Goal: Transaction & Acquisition: Purchase product/service

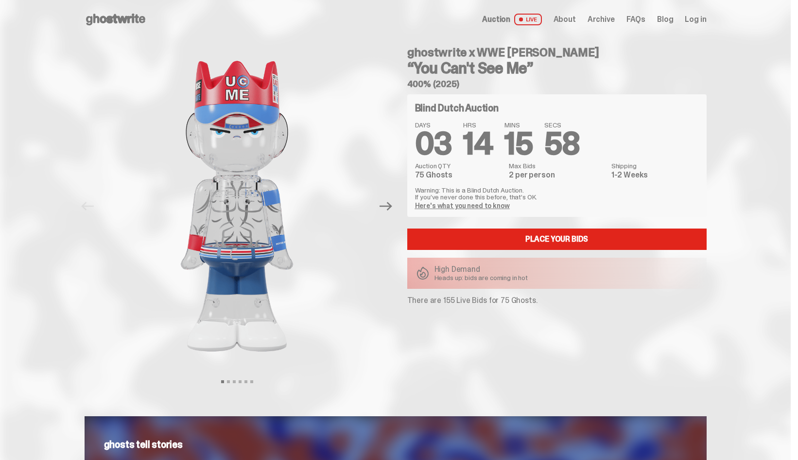
click at [542, 235] on link "Place your Bids" at bounding box center [556, 238] width 299 height 21
click at [392, 206] on icon "Next" at bounding box center [385, 206] width 13 height 9
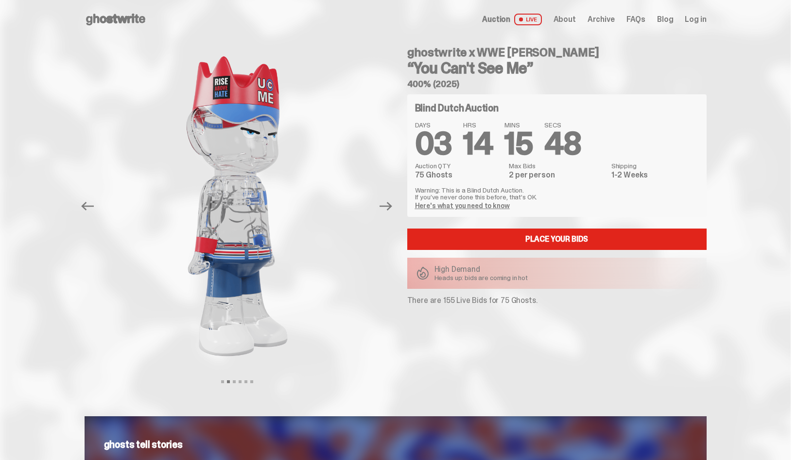
click at [392, 206] on icon "Next" at bounding box center [385, 206] width 13 height 9
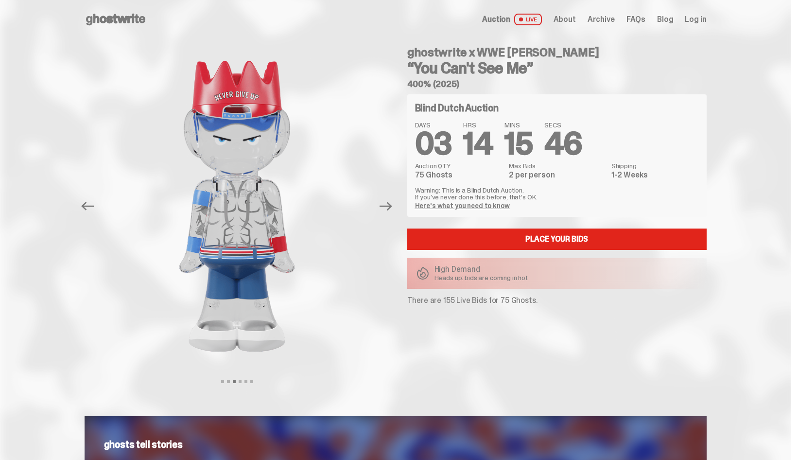
click at [392, 206] on icon "Next" at bounding box center [385, 206] width 13 height 9
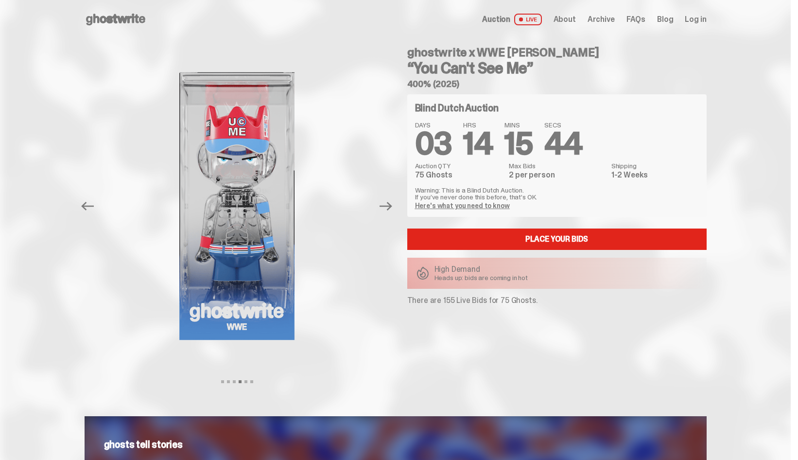
click at [392, 206] on icon "Next" at bounding box center [385, 206] width 13 height 9
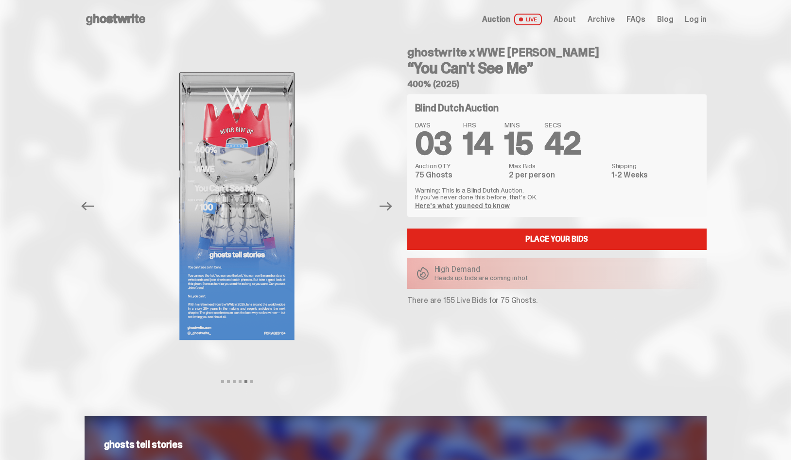
click at [392, 206] on icon "Next" at bounding box center [385, 206] width 13 height 9
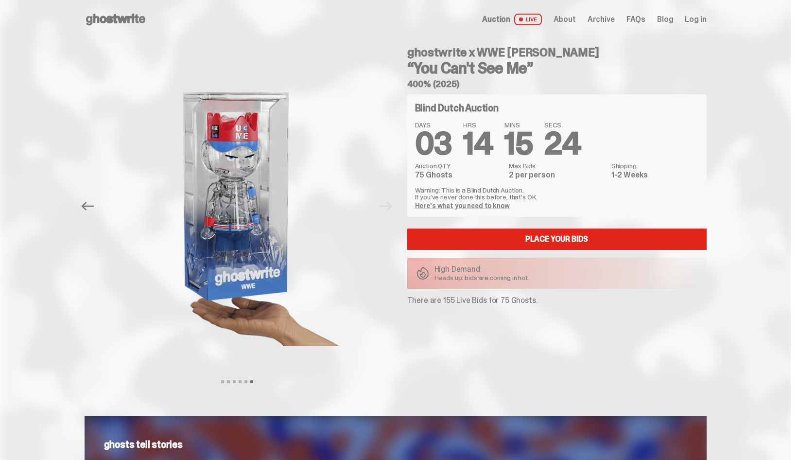
drag, startPoint x: 56, startPoint y: 224, endPoint x: 39, endPoint y: 47, distance: 178.1
click at [432, 206] on link "Here's what you need to know" at bounding box center [462, 205] width 95 height 9
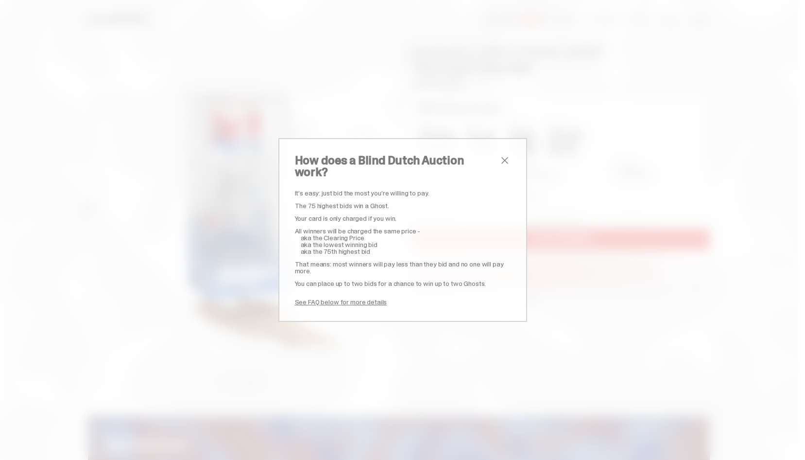
click at [500, 166] on span "close" at bounding box center [505, 160] width 12 height 12
